Goal: Information Seeking & Learning: Find specific fact

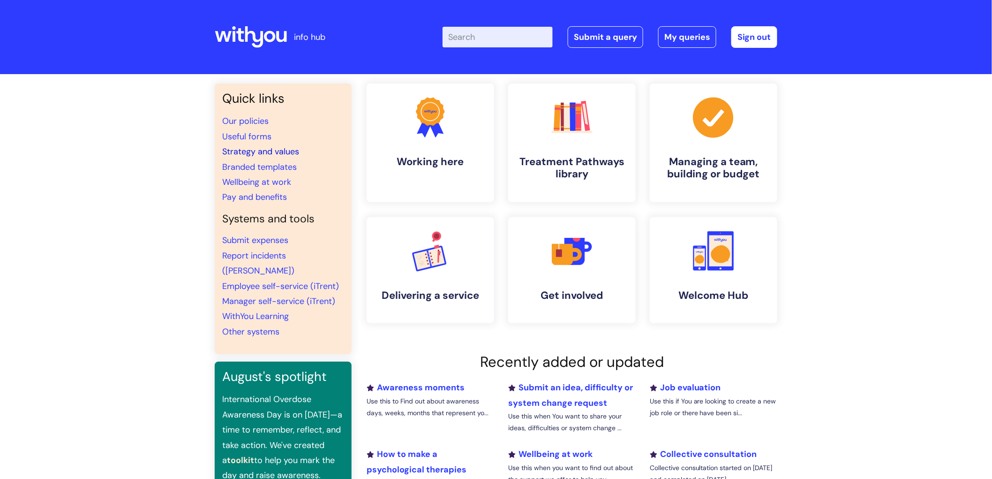
click at [260, 147] on link "Strategy and values" at bounding box center [260, 151] width 77 height 11
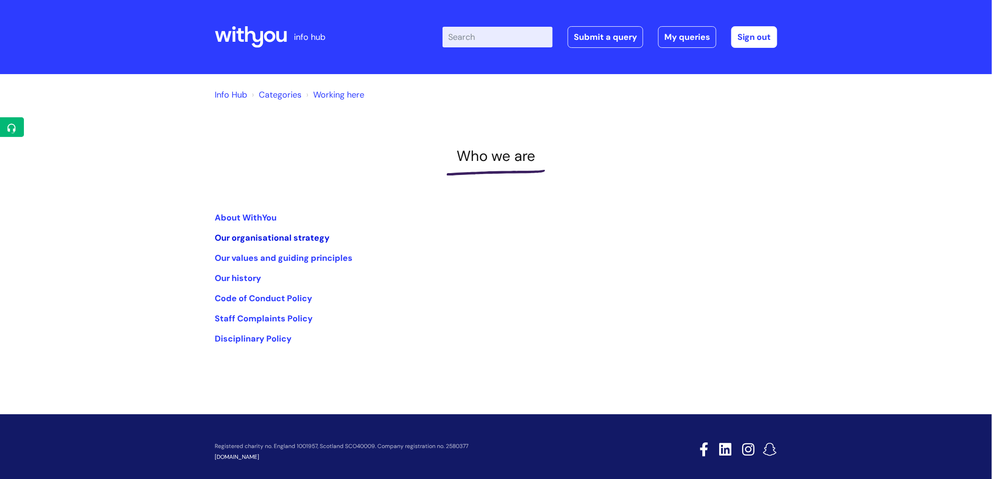
click at [288, 238] on link "Our organisational strategy" at bounding box center [272, 237] width 115 height 11
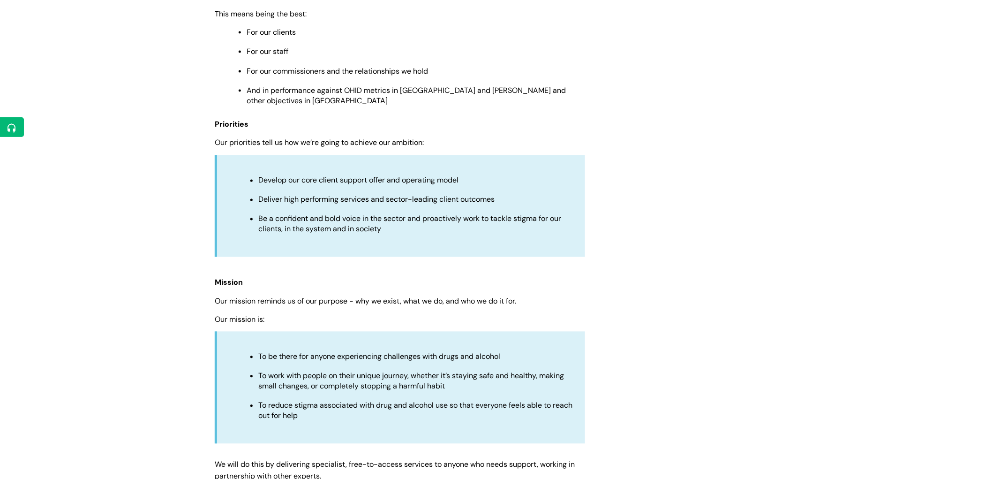
scroll to position [625, 0]
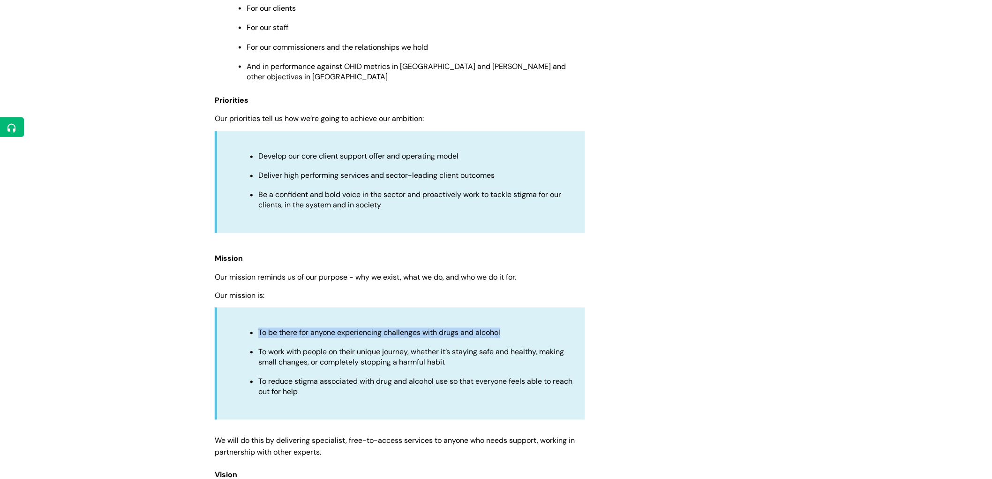
drag, startPoint x: 260, startPoint y: 322, endPoint x: 523, endPoint y: 336, distance: 263.9
click at [523, 336] on ul "To be there for anyone experiencing challenges with drugs and alcohol To work w…" at bounding box center [406, 361] width 340 height 71
copy span "To be there for anyone experiencing challenges with drugs and alcohol"
